Goal: Book appointment/travel/reservation

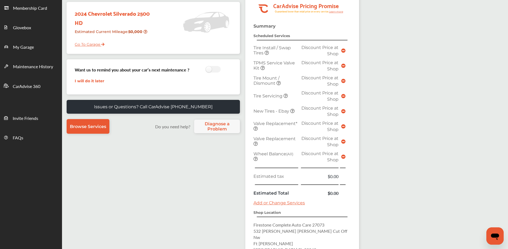
scroll to position [133, 0]
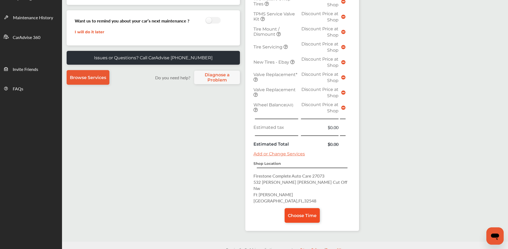
click at [297, 208] on link "Choose Time" at bounding box center [302, 215] width 35 height 15
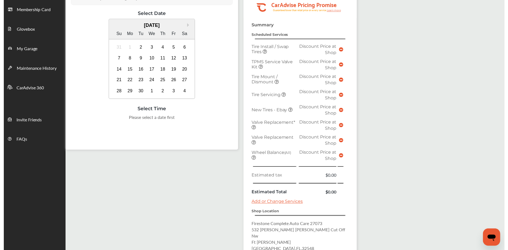
scroll to position [112, 0]
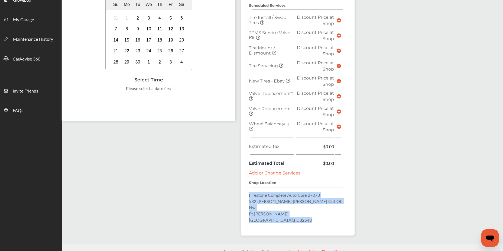
drag, startPoint x: 249, startPoint y: 194, endPoint x: 298, endPoint y: 203, distance: 50.5
click at [308, 206] on p "Firestone Complete Auto Care 27073 532 Mary Esther Cut Off Nw Ft Walton Beach ,…" at bounding box center [298, 207] width 98 height 31
copy p "Firestone Complete Auto Care 27073 532 Mary Esther Cut Off Nw Ft Walton Beach ,…"
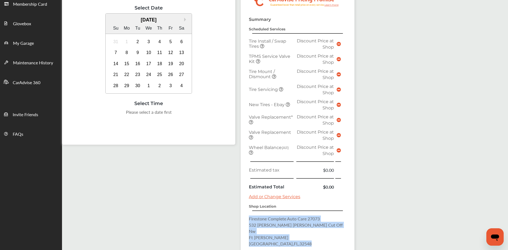
scroll to position [58, 0]
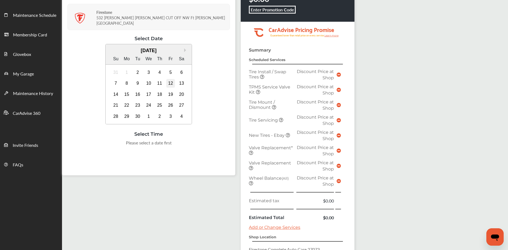
click at [171, 79] on div "12" at bounding box center [170, 83] width 9 height 9
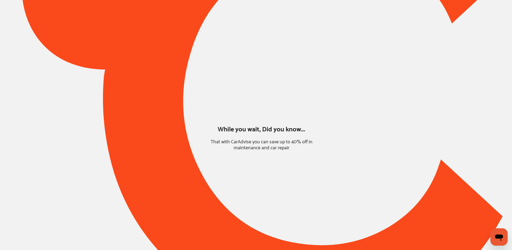
type input "*******"
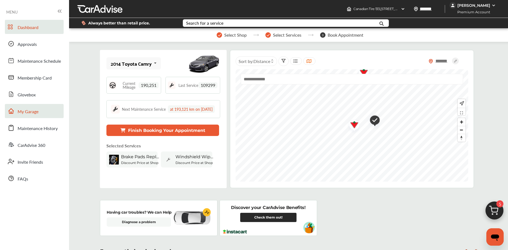
click at [25, 111] on span "My Garage" at bounding box center [28, 111] width 21 height 7
